Goal: Task Accomplishment & Management: Use online tool/utility

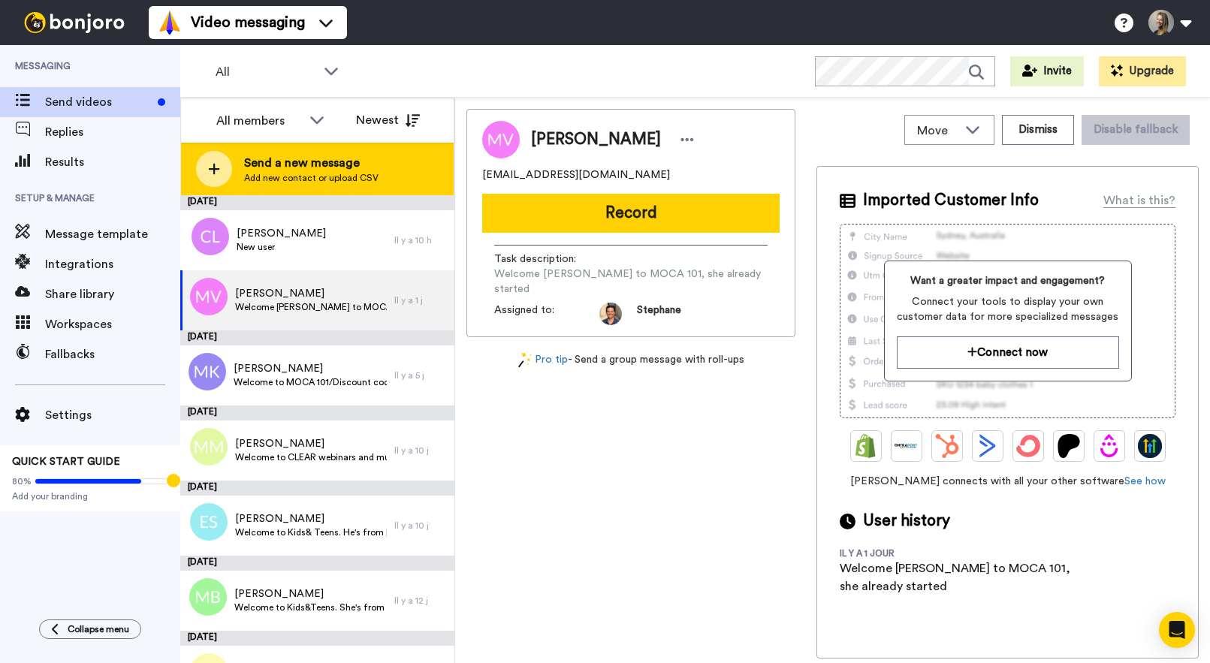
click at [275, 176] on span "Add new contact or upload CSV" at bounding box center [311, 178] width 134 height 12
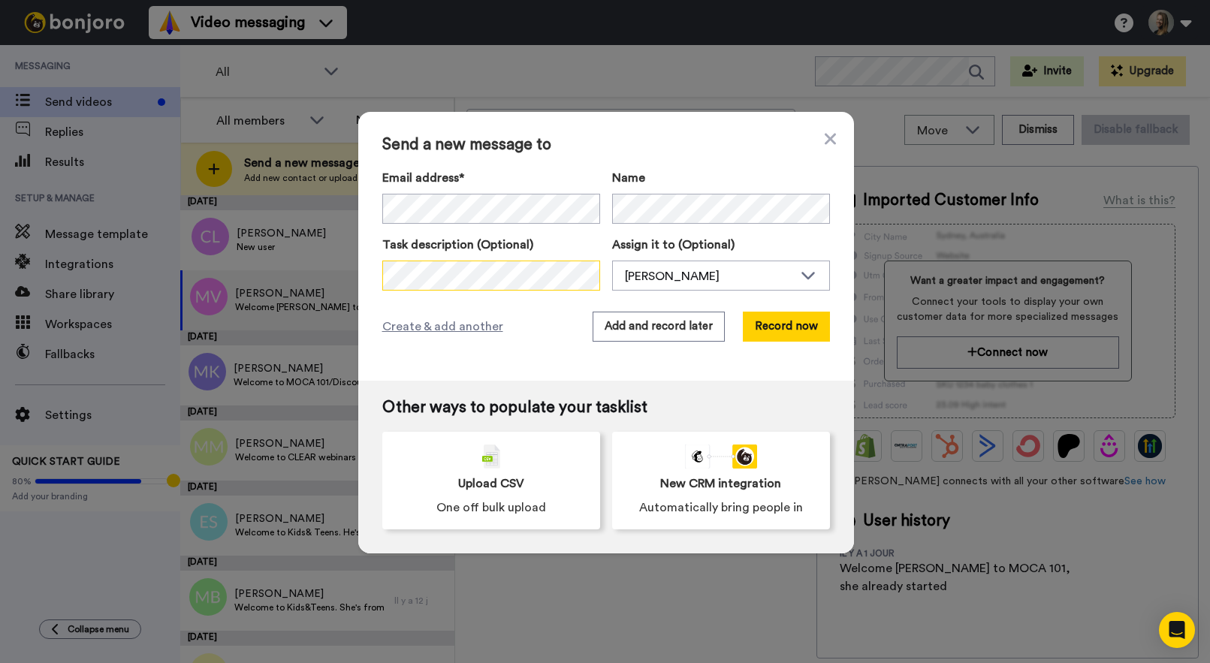
scroll to position [0, 173]
click at [638, 272] on div "[PERSON_NAME]" at bounding box center [709, 276] width 168 height 18
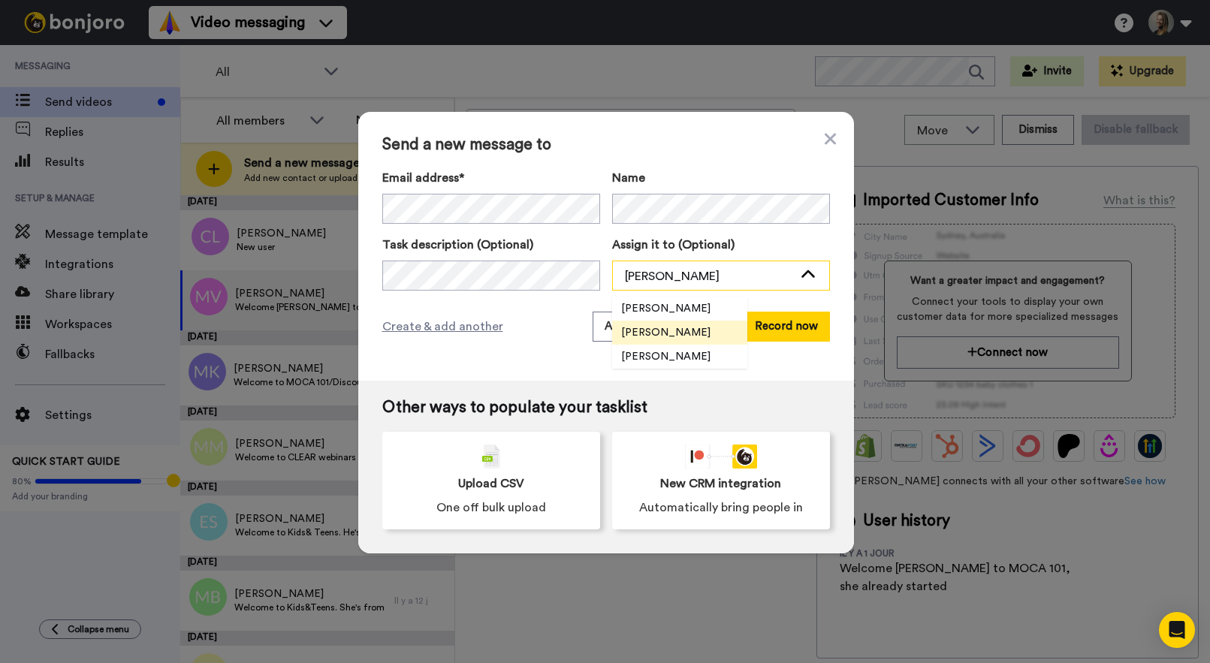
scroll to position [0, 0]
click at [678, 358] on span "[PERSON_NAME]" at bounding box center [665, 356] width 107 height 15
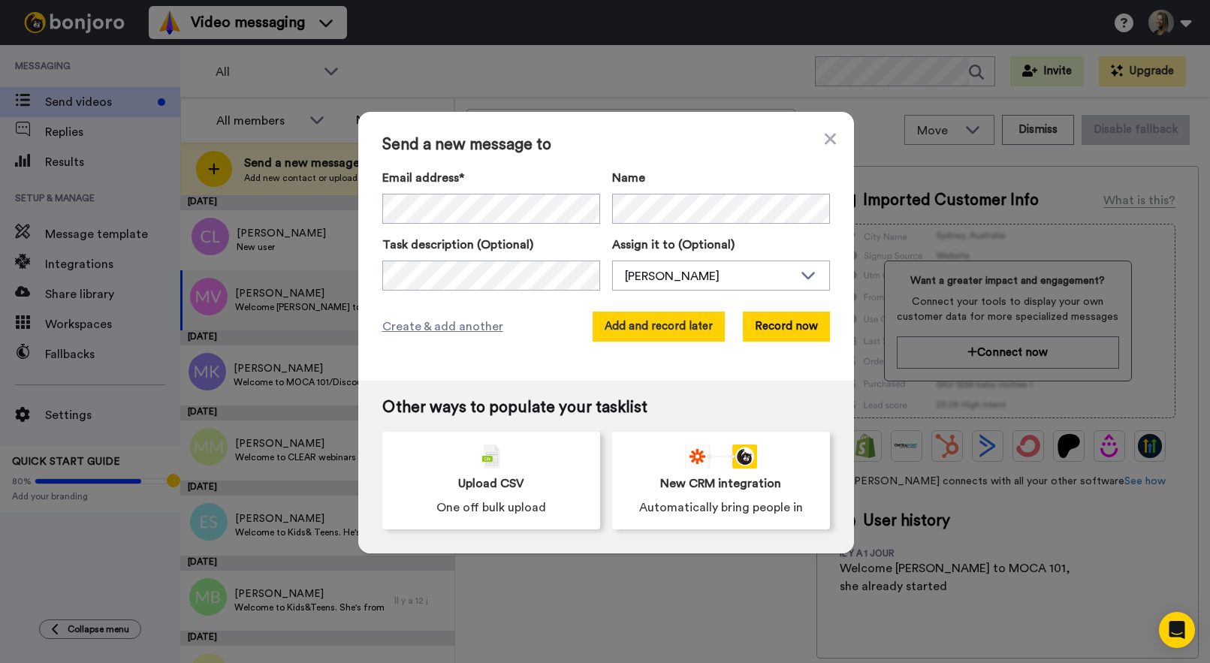
click at [678, 336] on button "Add and record later" at bounding box center [659, 327] width 132 height 30
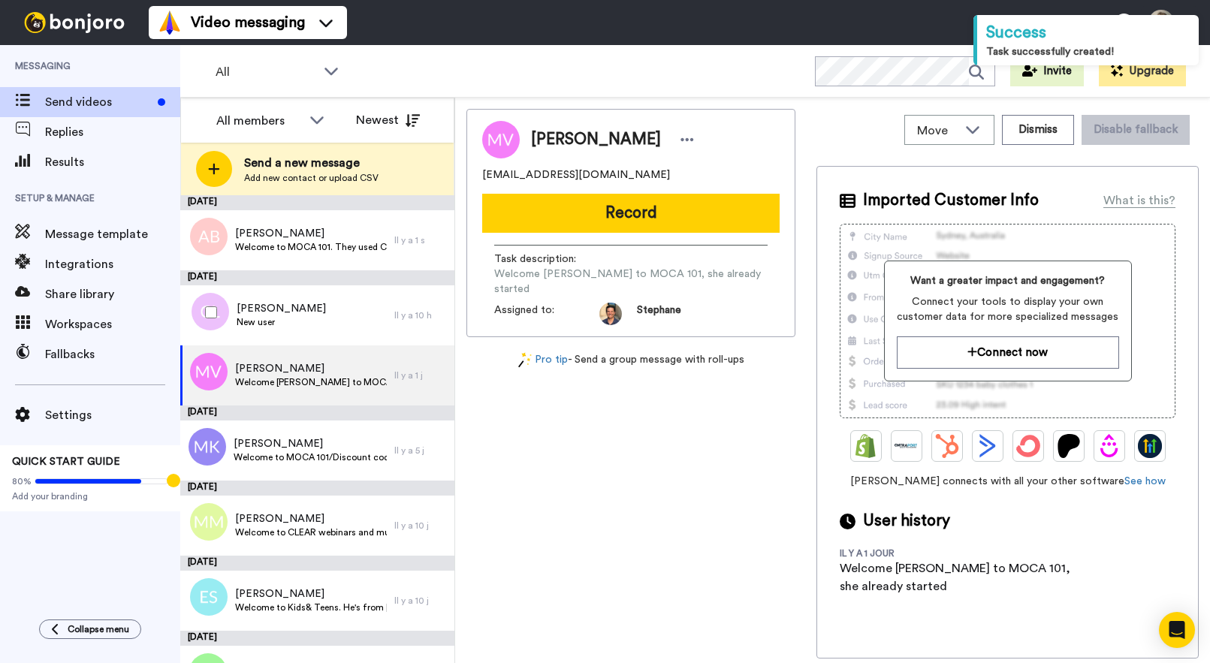
click at [217, 318] on div at bounding box center [208, 312] width 54 height 53
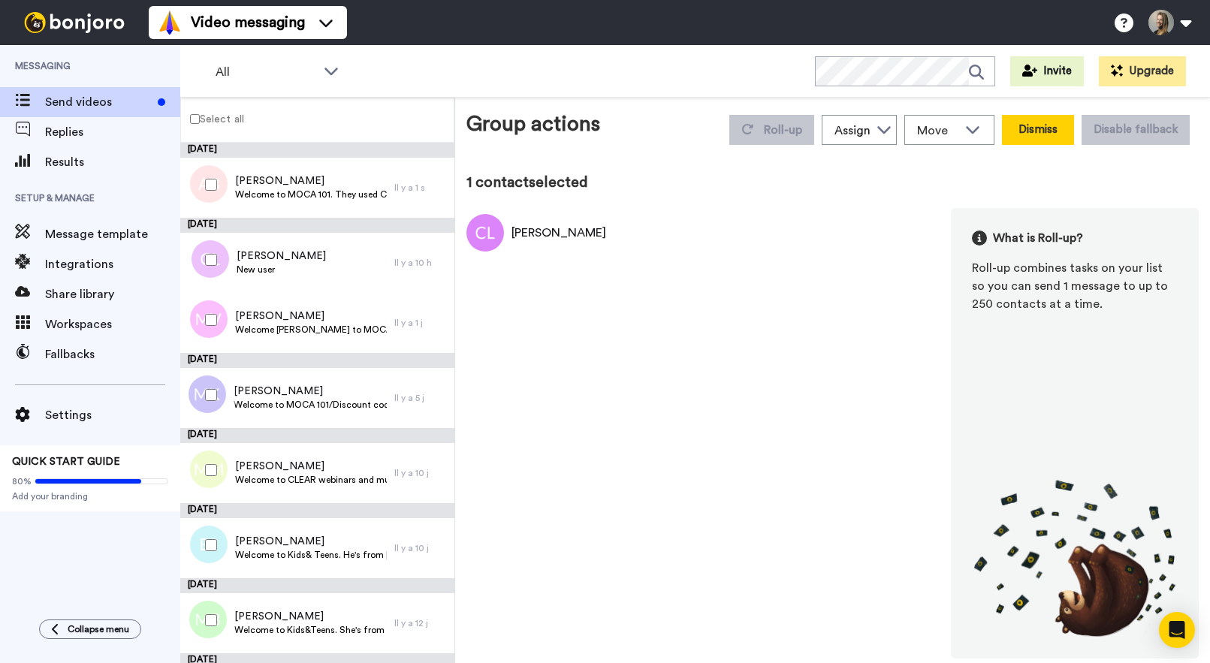
click at [1045, 141] on button "Dismiss" at bounding box center [1038, 130] width 72 height 30
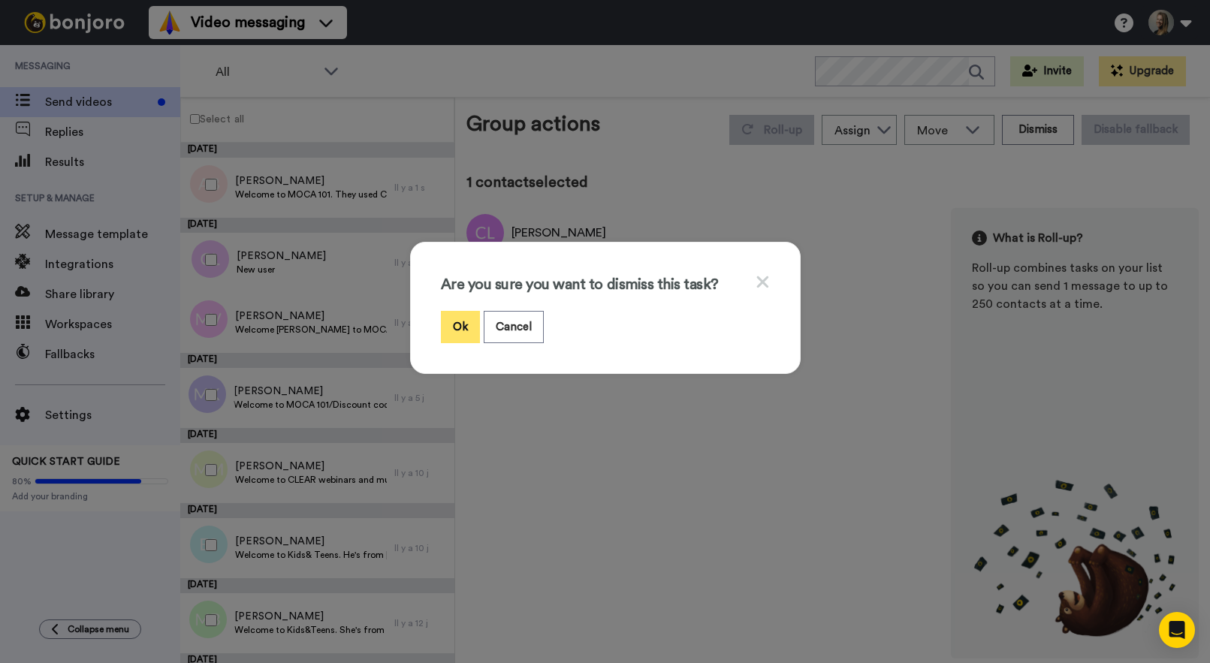
click at [451, 325] on button "Ok" at bounding box center [460, 327] width 39 height 32
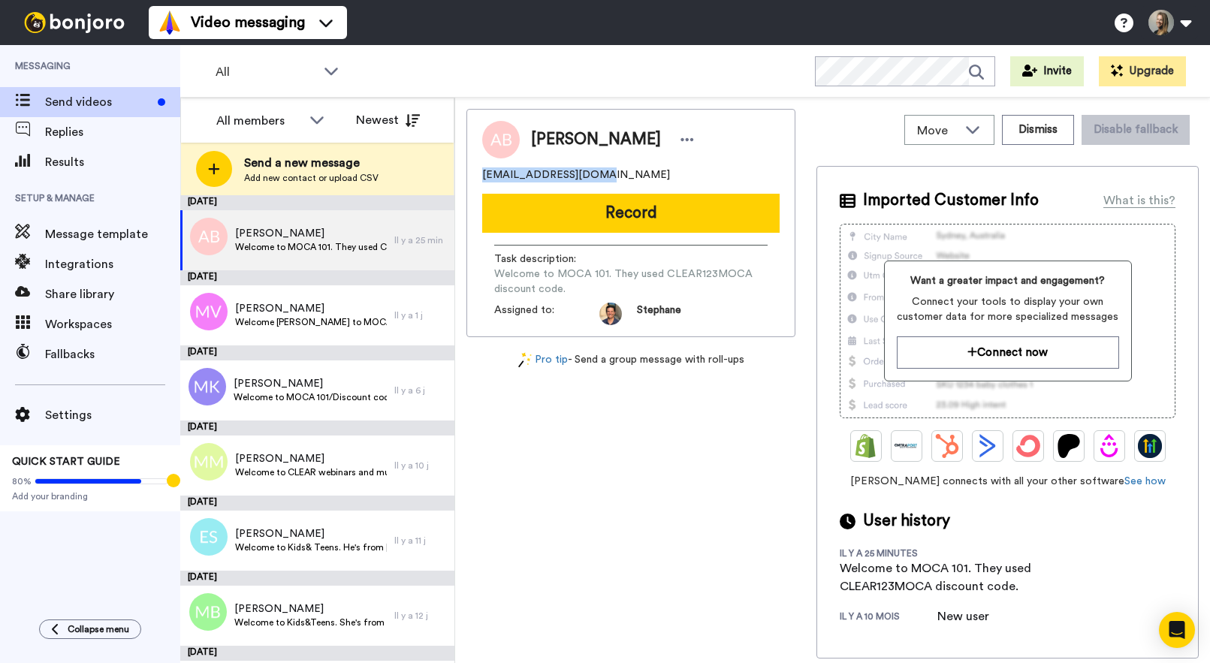
drag, startPoint x: 607, startPoint y: 177, endPoint x: 467, endPoint y: 177, distance: 139.7
click at [467, 177] on div "[PERSON_NAME] [EMAIL_ADDRESS][DOMAIN_NAME] Record Task description : Welcome to…" at bounding box center [630, 223] width 329 height 228
copy span "[EMAIL_ADDRESS][DOMAIN_NAME]"
